Goal: Information Seeking & Learning: Learn about a topic

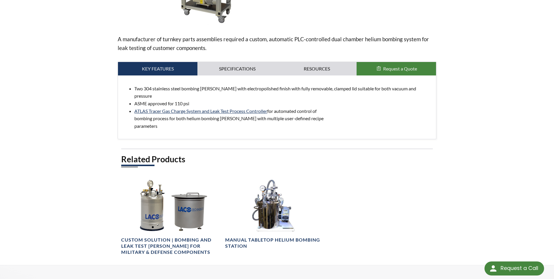
scroll to position [234, 0]
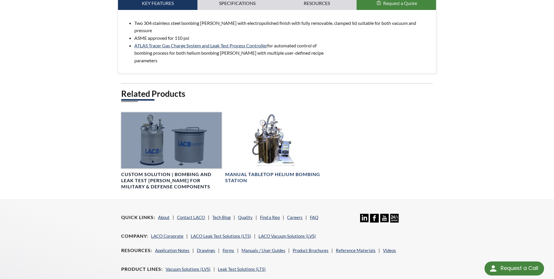
click at [148, 145] on div at bounding box center [171, 140] width 100 height 56
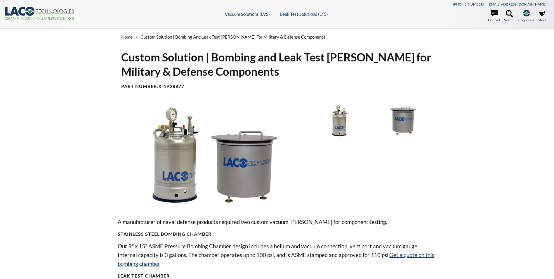
select select "Widget Language Translate"
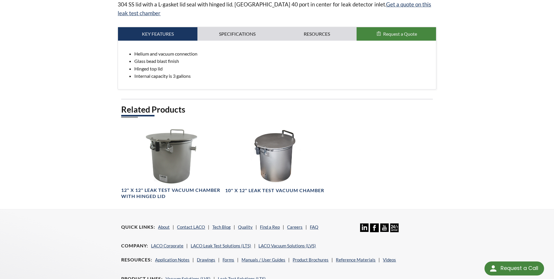
scroll to position [204, 0]
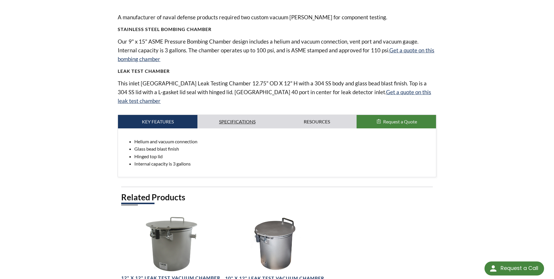
click at [244, 115] on link "Specifications" at bounding box center [236, 121] width 79 height 13
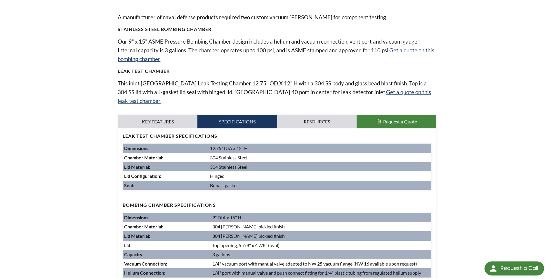
click at [315, 115] on link "Resources" at bounding box center [316, 121] width 79 height 13
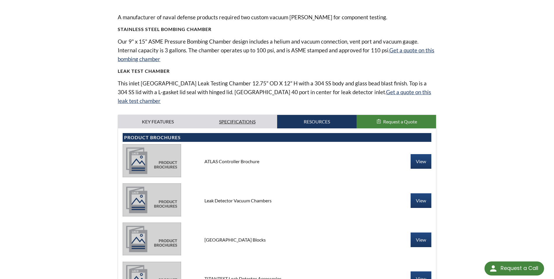
click at [239, 115] on link "Specifications" at bounding box center [236, 121] width 79 height 13
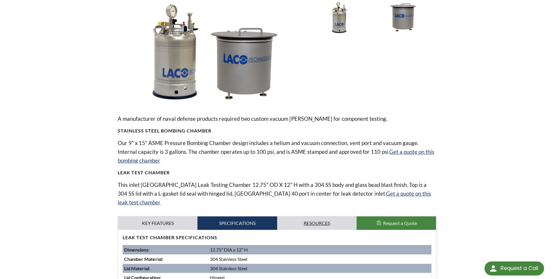
scroll to position [88, 0]
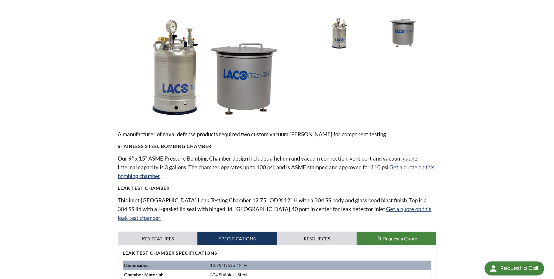
click at [171, 99] on img at bounding box center [211, 68] width 186 height 105
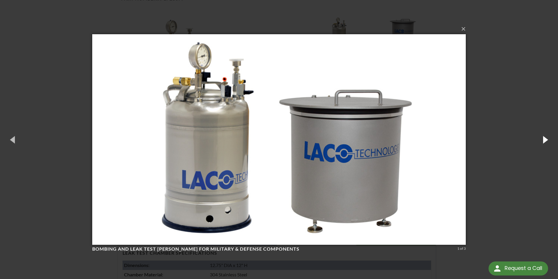
click at [547, 139] on button "button" at bounding box center [545, 139] width 26 height 32
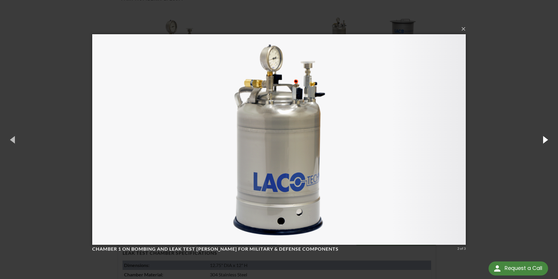
click at [546, 141] on button "button" at bounding box center [545, 139] width 26 height 32
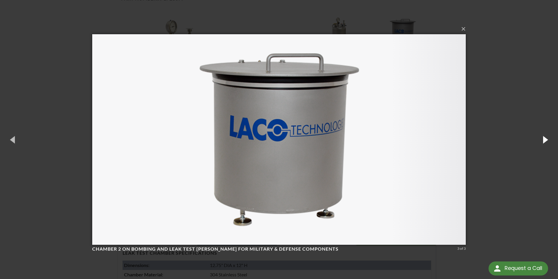
click at [546, 141] on button "button" at bounding box center [545, 139] width 26 height 32
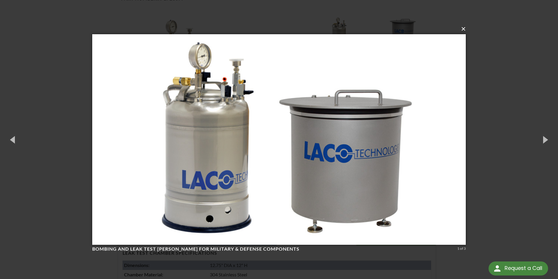
click at [465, 32] on button "×" at bounding box center [281, 28] width 374 height 13
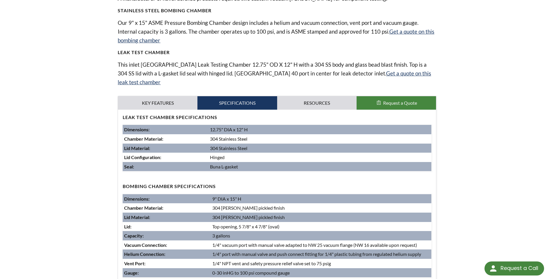
scroll to position [234, 0]
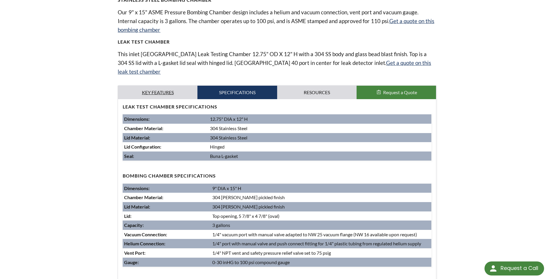
click at [167, 86] on link "Key Features" at bounding box center [157, 92] width 79 height 13
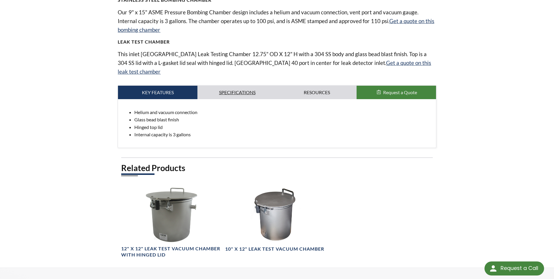
click at [234, 86] on link "Specifications" at bounding box center [236, 92] width 79 height 13
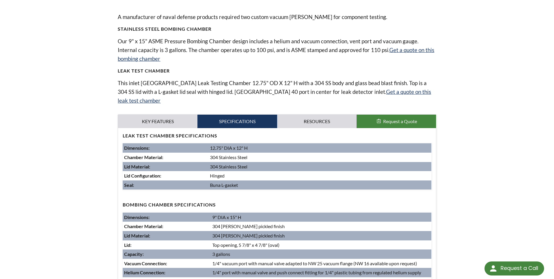
scroll to position [146, 0]
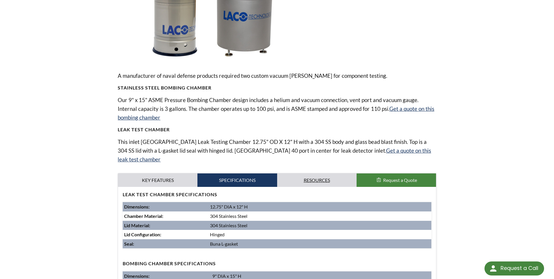
click at [324, 173] on link "Resources" at bounding box center [316, 179] width 79 height 13
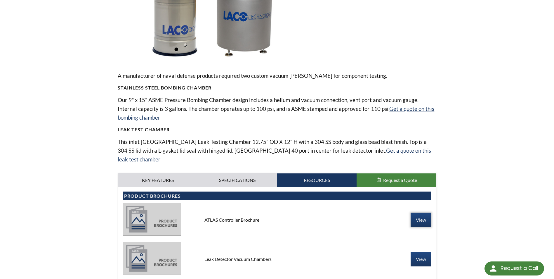
click at [419, 212] on link "View" at bounding box center [421, 219] width 21 height 15
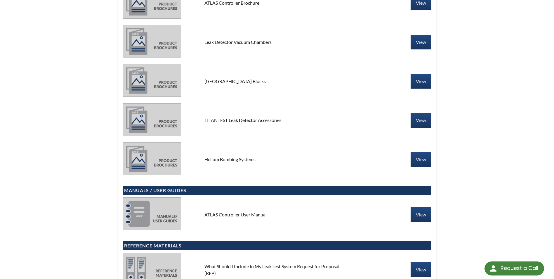
scroll to position [380, 0]
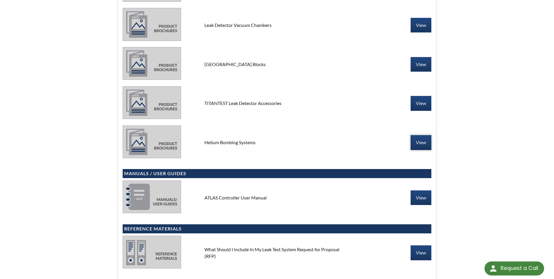
click at [419, 135] on link "View" at bounding box center [421, 142] width 21 height 15
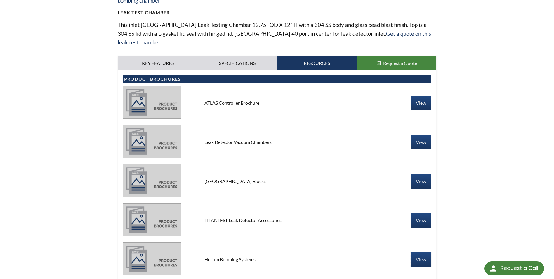
scroll to position [175, 0]
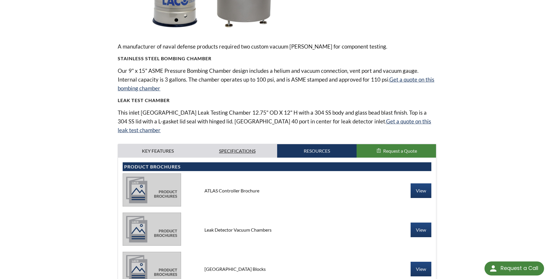
click at [234, 144] on link "Specifications" at bounding box center [236, 150] width 79 height 13
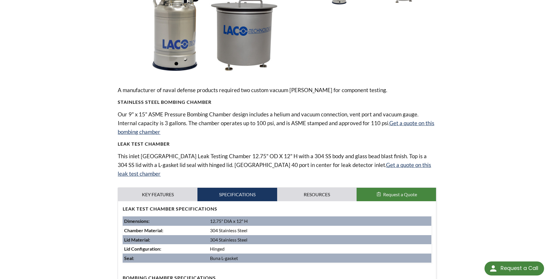
scroll to position [58, 0]
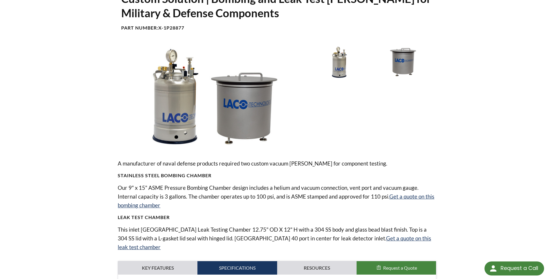
click at [175, 113] on img at bounding box center [211, 97] width 186 height 105
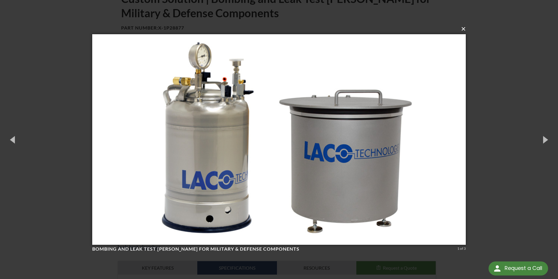
click at [466, 29] on button "×" at bounding box center [281, 28] width 374 height 13
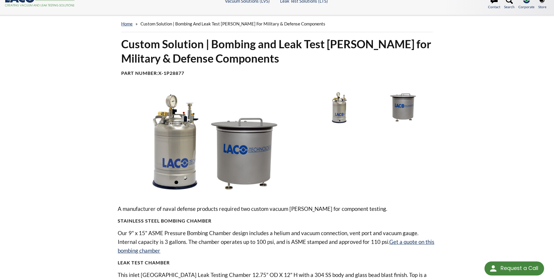
scroll to position [0, 0]
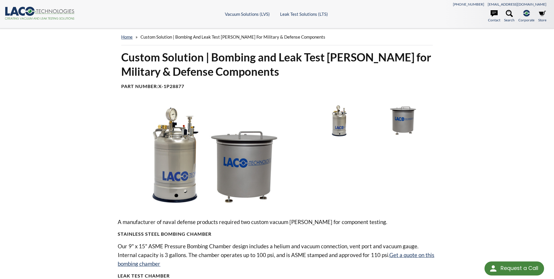
click at [338, 124] on img at bounding box center [339, 120] width 61 height 34
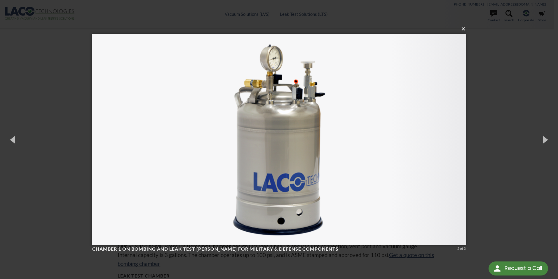
click at [464, 29] on button "×" at bounding box center [281, 28] width 374 height 13
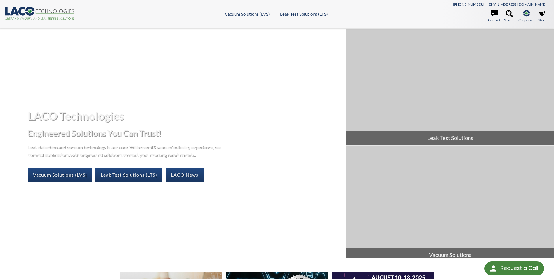
select select "Widget Language Translate"
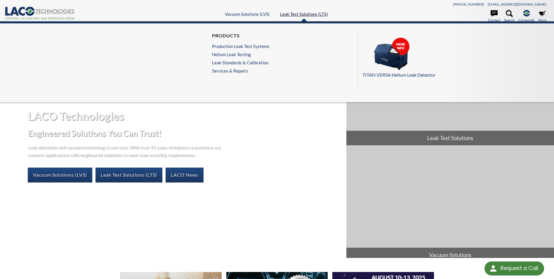
click at [310, 14] on link "Leak Test Solutions (LTS)" at bounding box center [304, 13] width 48 height 5
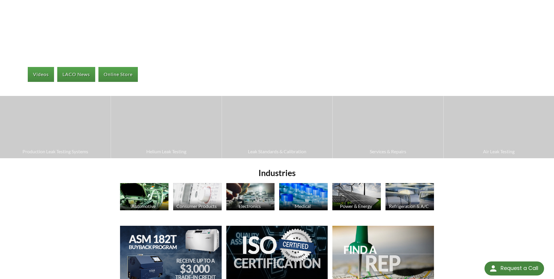
scroll to position [96, 0]
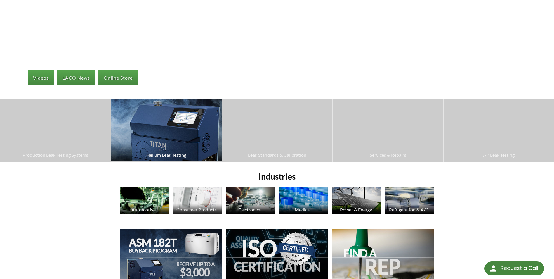
click at [176, 140] on img at bounding box center [166, 130] width 110 height 62
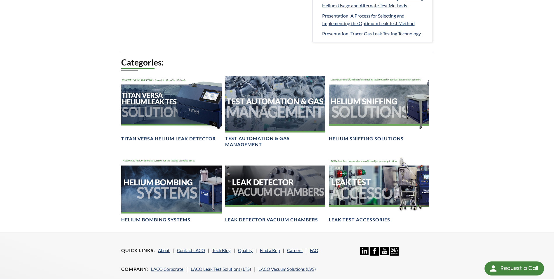
scroll to position [350, 0]
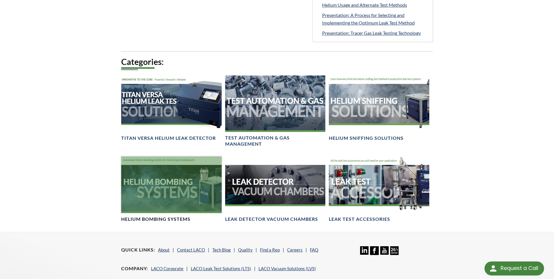
click at [172, 190] on div at bounding box center [171, 184] width 100 height 56
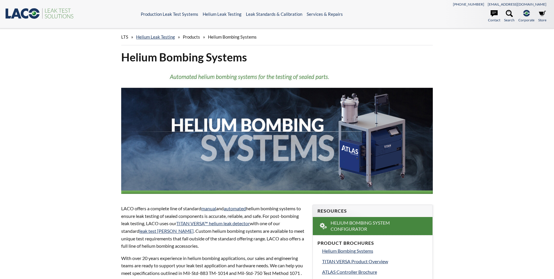
select select "Widget Language Translate"
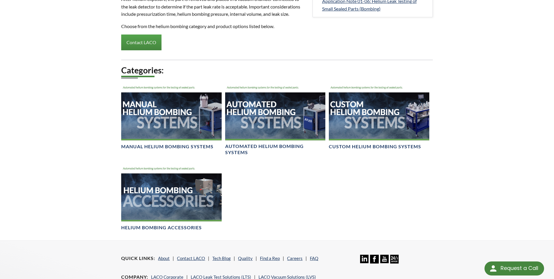
scroll to position [321, 0]
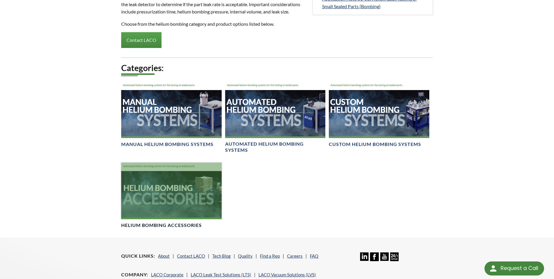
click at [183, 212] on div at bounding box center [171, 190] width 100 height 56
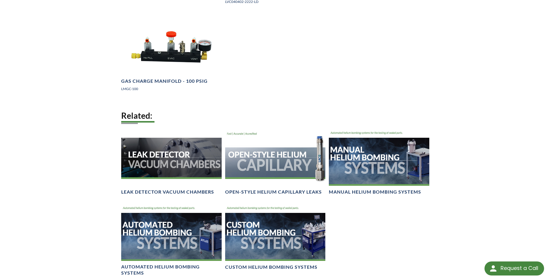
scroll to position [467, 0]
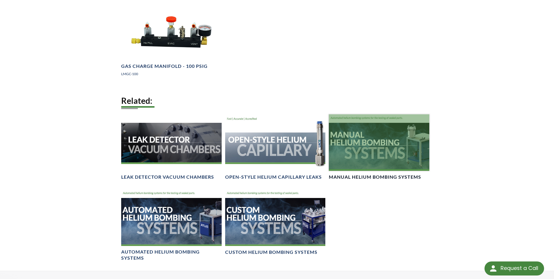
click at [368, 152] on div at bounding box center [379, 142] width 100 height 56
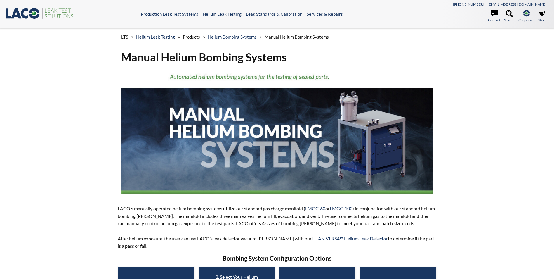
select select "Widget Language Translate"
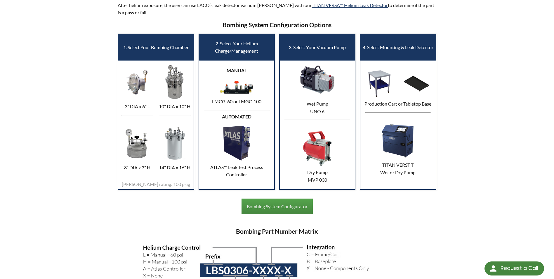
scroll to position [234, 0]
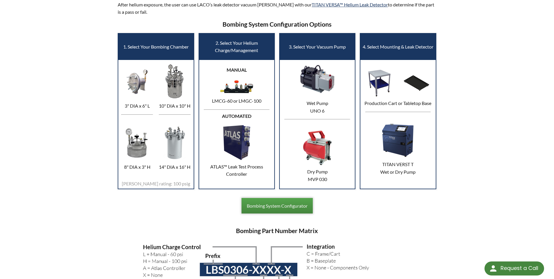
click at [285, 204] on link "Bombing System Configurator" at bounding box center [276, 206] width 71 height 16
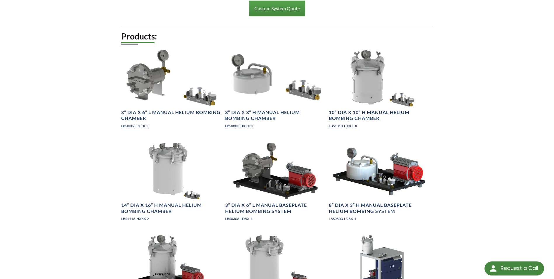
scroll to position [584, 0]
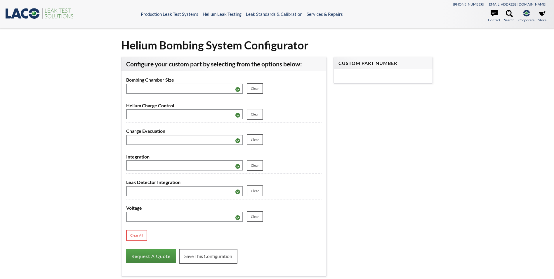
select select "Widget Language Translate"
click at [214, 90] on select "**********" at bounding box center [184, 89] width 117 height 10
click at [193, 92] on select "**********" at bounding box center [184, 89] width 117 height 10
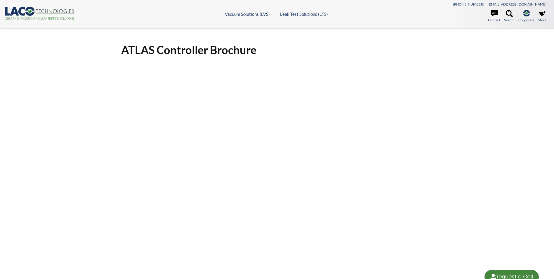
select select "Widget Language Translate"
